Goal: Transaction & Acquisition: Purchase product/service

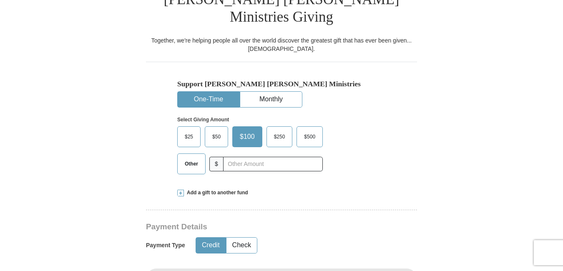
click at [213, 130] on span "$50" at bounding box center [216, 136] width 17 height 13
click at [0, 0] on input "$50" at bounding box center [0, 0] width 0 height 0
drag, startPoint x: 562, startPoint y: 45, endPoint x: 564, endPoint y: 64, distance: 18.8
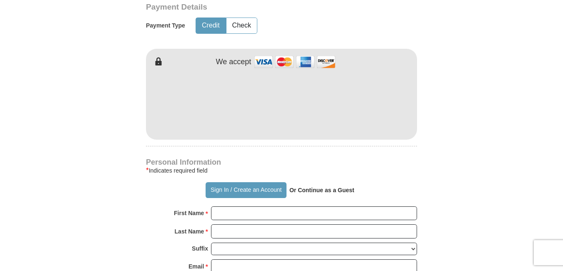
scroll to position [448, 0]
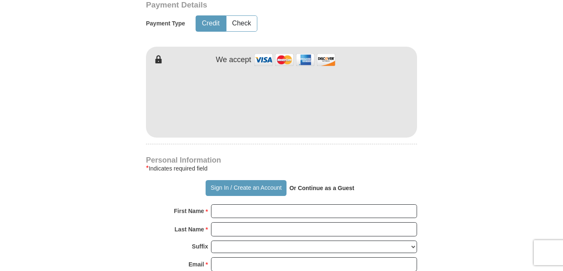
click at [268, 120] on div at bounding box center [281, 101] width 271 height 73
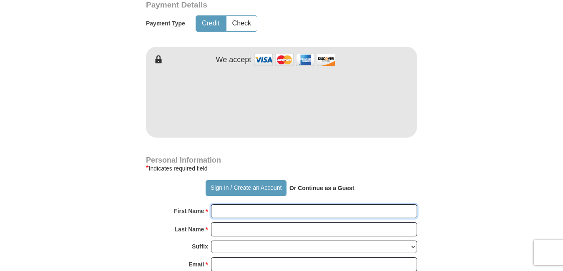
click at [227, 204] on input "First Name *" at bounding box center [314, 211] width 206 height 14
type input "[PERSON_NAME]"
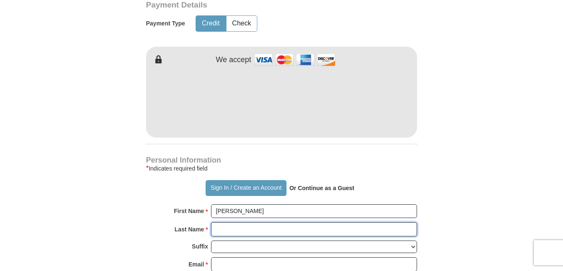
type input "[PERSON_NAME]"
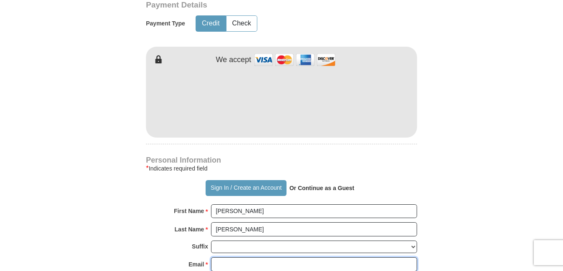
type input "[PERSON_NAME][EMAIL_ADDRESS][PERSON_NAME][DOMAIN_NAME]"
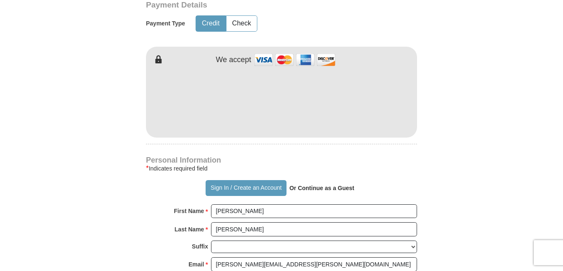
type input "[STREET_ADDRESS]"
type input "[GEOGRAPHIC_DATA]"
select select "MS"
type input "39470"
type input "9857688632"
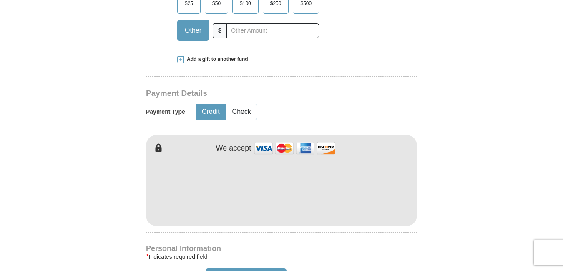
scroll to position [306, 0]
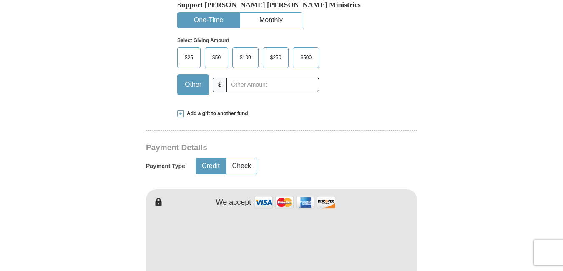
click at [220, 51] on span "$50" at bounding box center [216, 57] width 17 height 13
click at [0, 0] on input "$50" at bounding box center [0, 0] width 0 height 0
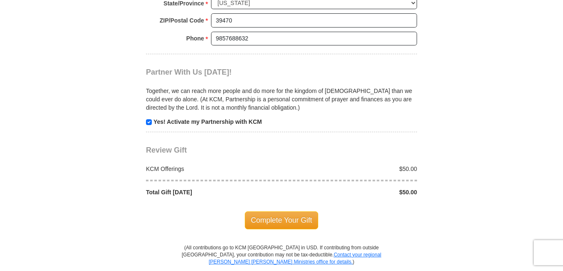
scroll to position [801, 0]
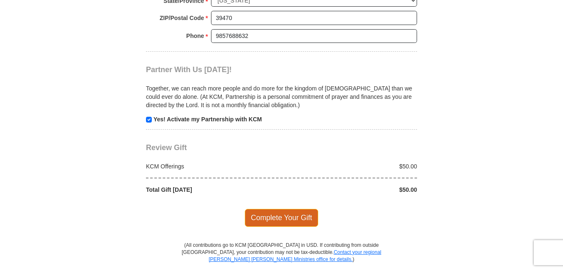
click at [305, 209] on span "Complete Your Gift" at bounding box center [282, 218] width 74 height 18
